Goal: Task Accomplishment & Management: Manage account settings

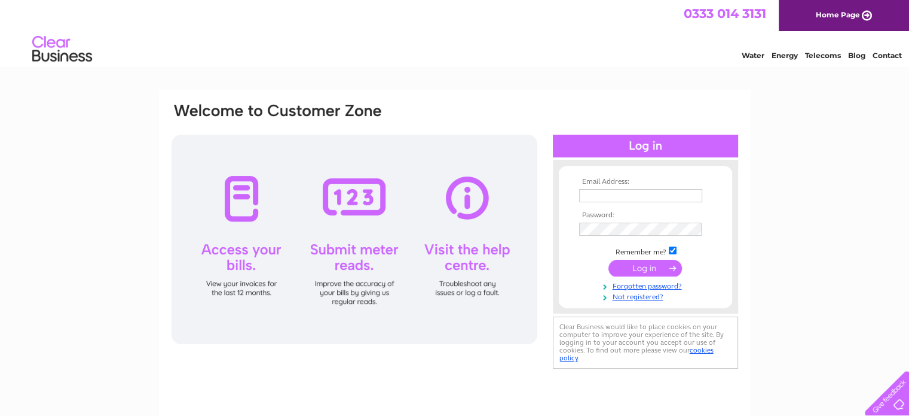
type input "[EMAIL_ADDRESS][DOMAIN_NAME]"
click at [642, 270] on input "submit" at bounding box center [646, 267] width 74 height 17
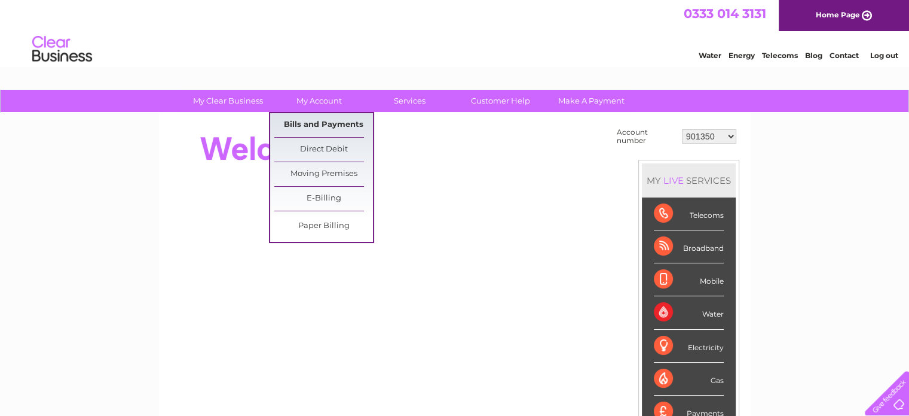
click at [310, 127] on link "Bills and Payments" at bounding box center [323, 125] width 99 height 24
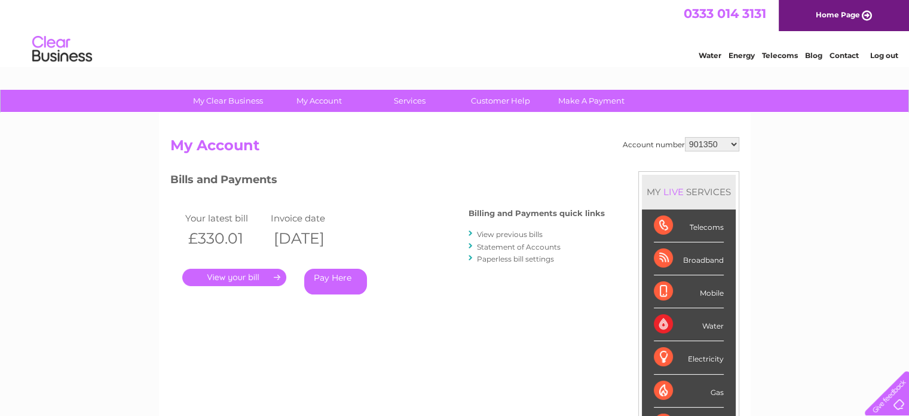
click at [737, 142] on select "901350 901352 1044081 1124966 30276404" at bounding box center [712, 144] width 54 height 14
select select "901352"
click at [685, 137] on select "901350 901352 1044081 1124966 30276404" at bounding box center [712, 144] width 54 height 14
click at [255, 277] on link "." at bounding box center [234, 276] width 104 height 17
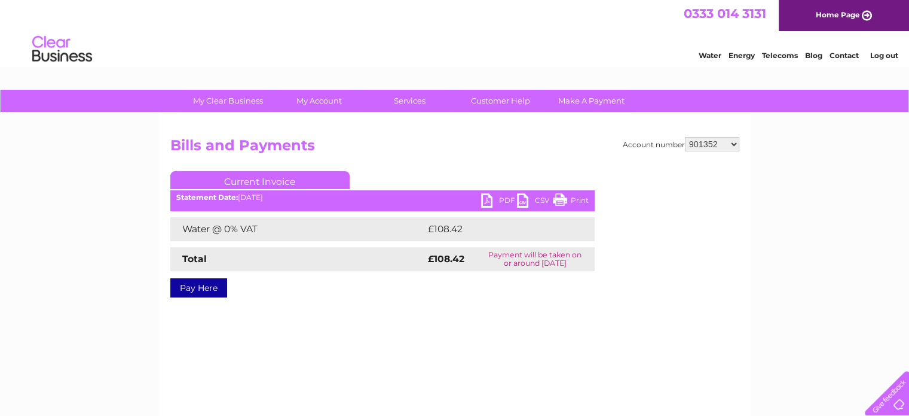
click at [488, 198] on link "PDF" at bounding box center [499, 201] width 36 height 17
click at [732, 144] on select "901350 901352 1044081 1124966 30276404" at bounding box center [712, 144] width 54 height 14
click at [878, 56] on link "Log out" at bounding box center [884, 55] width 28 height 9
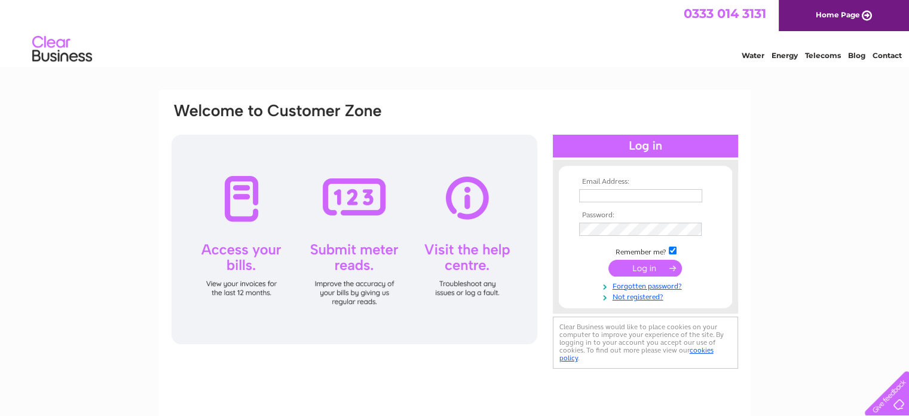
click at [878, 56] on link "Contact" at bounding box center [887, 55] width 29 height 9
